Goal: Information Seeking & Learning: Learn about a topic

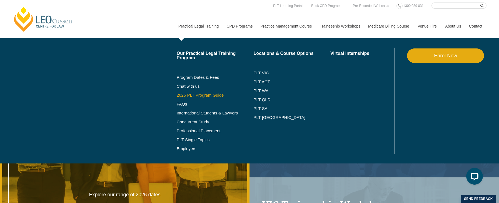
click at [188, 95] on link "2025 PLT Program Guide" at bounding box center [208, 95] width 63 height 4
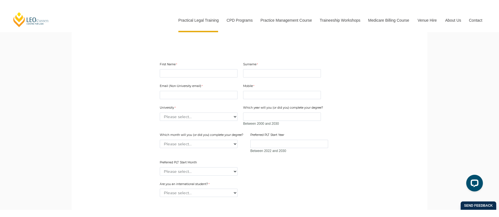
scroll to position [166, 0]
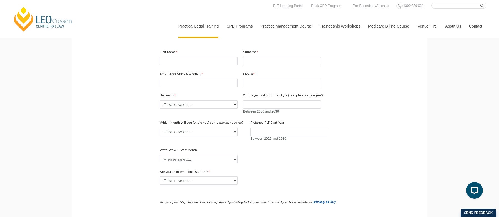
drag, startPoint x: 223, startPoint y: 144, endPoint x: 154, endPoint y: 2, distance: 157.8
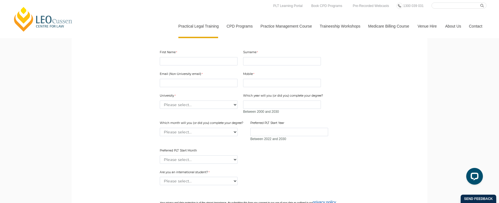
click at [150, 89] on form "First Name Surname Email (Non-University email) Mobile 10 characters left. Univ…" at bounding box center [250, 138] width 214 height 217
